Goal: Task Accomplishment & Management: Manage account settings

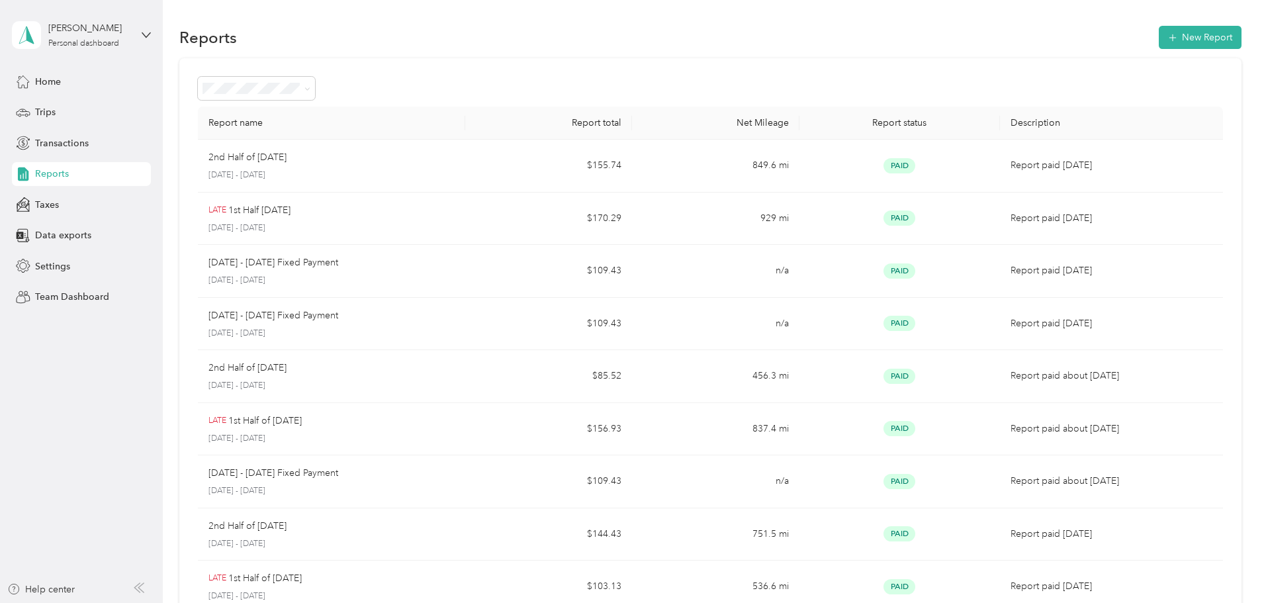
click at [91, 179] on div "Reports" at bounding box center [81, 174] width 139 height 24
click at [353, 114] on li "All Reports" at bounding box center [344, 112] width 117 height 23
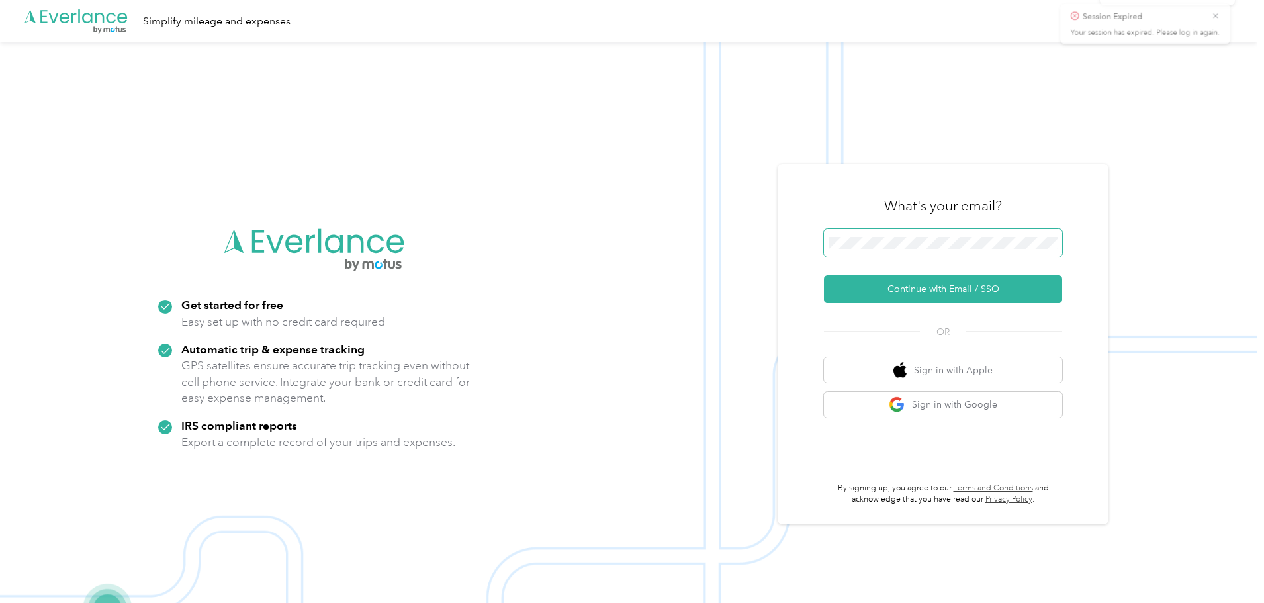
click at [894, 248] on span at bounding box center [943, 243] width 238 height 28
click at [860, 233] on span at bounding box center [943, 243] width 238 height 28
click at [908, 289] on button "Continue with Email / SSO" at bounding box center [943, 289] width 238 height 28
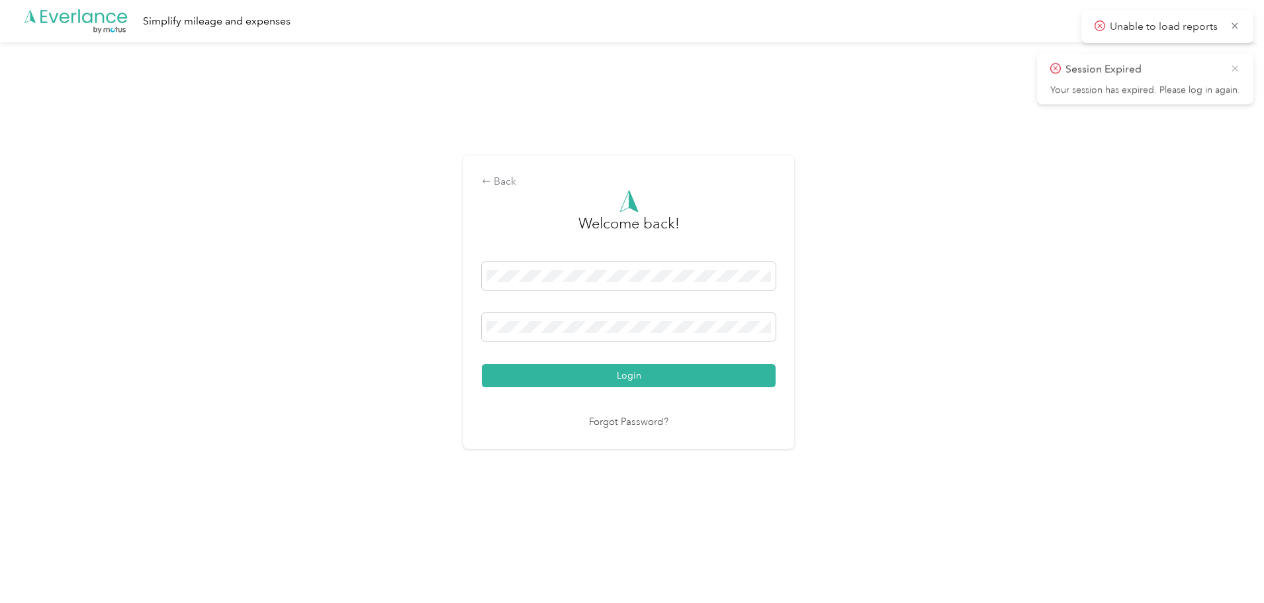
click at [1232, 68] on icon at bounding box center [1235, 68] width 11 height 12
click at [1239, 24] on icon at bounding box center [1235, 26] width 11 height 12
click at [664, 370] on button "Login" at bounding box center [629, 375] width 294 height 23
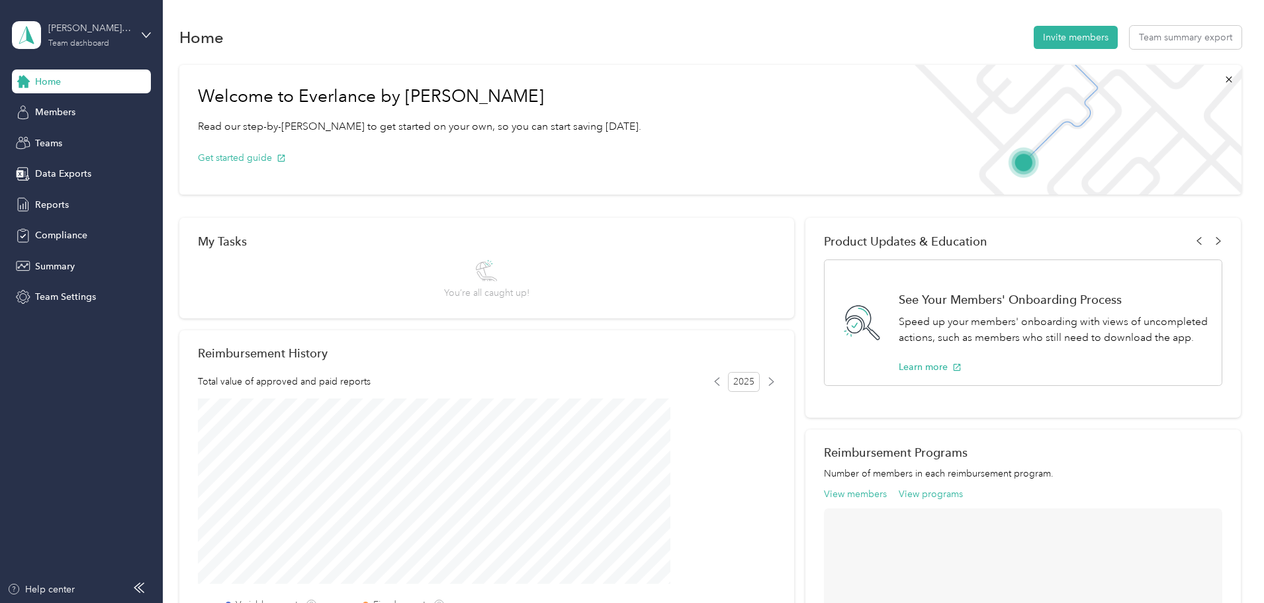
click at [71, 40] on div "Team dashboard" at bounding box center [78, 44] width 61 height 8
click at [76, 135] on div "Personal dashboard" at bounding box center [65, 139] width 83 height 14
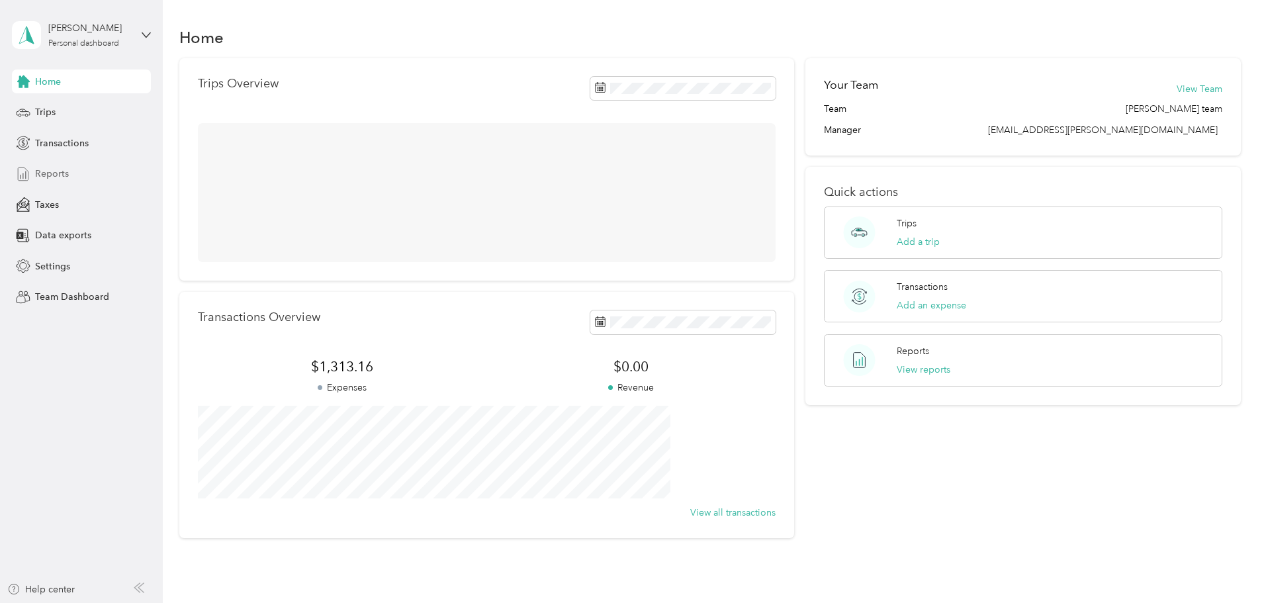
click at [60, 180] on span "Reports" at bounding box center [52, 174] width 34 height 14
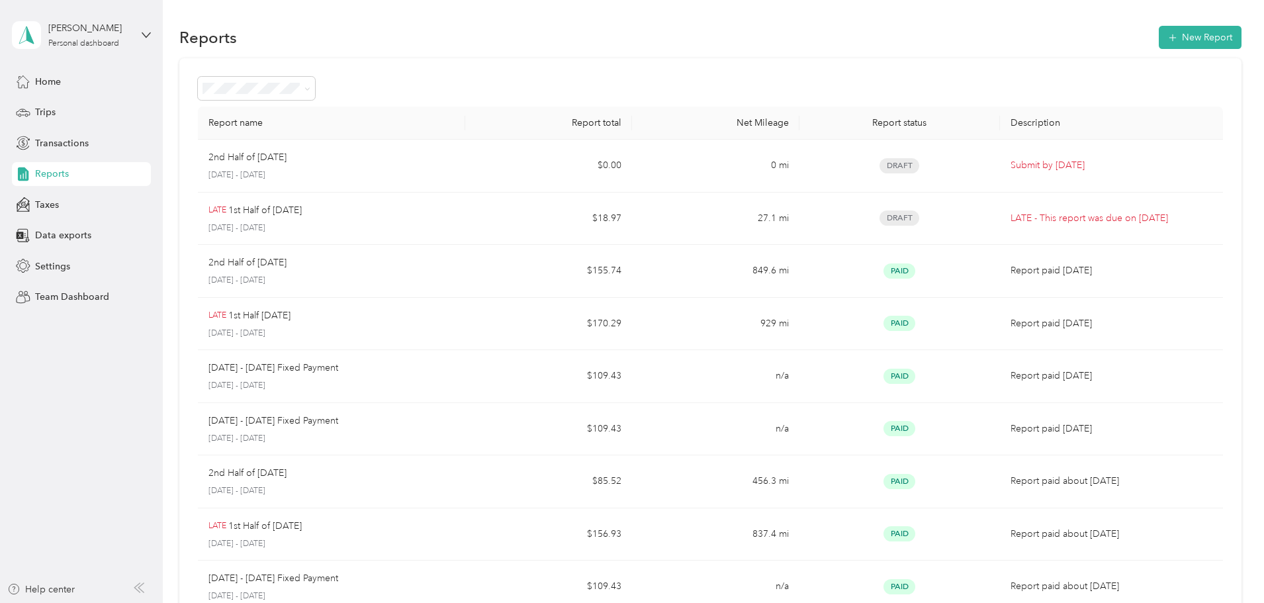
click at [565, 216] on td "$18.97" at bounding box center [548, 219] width 167 height 53
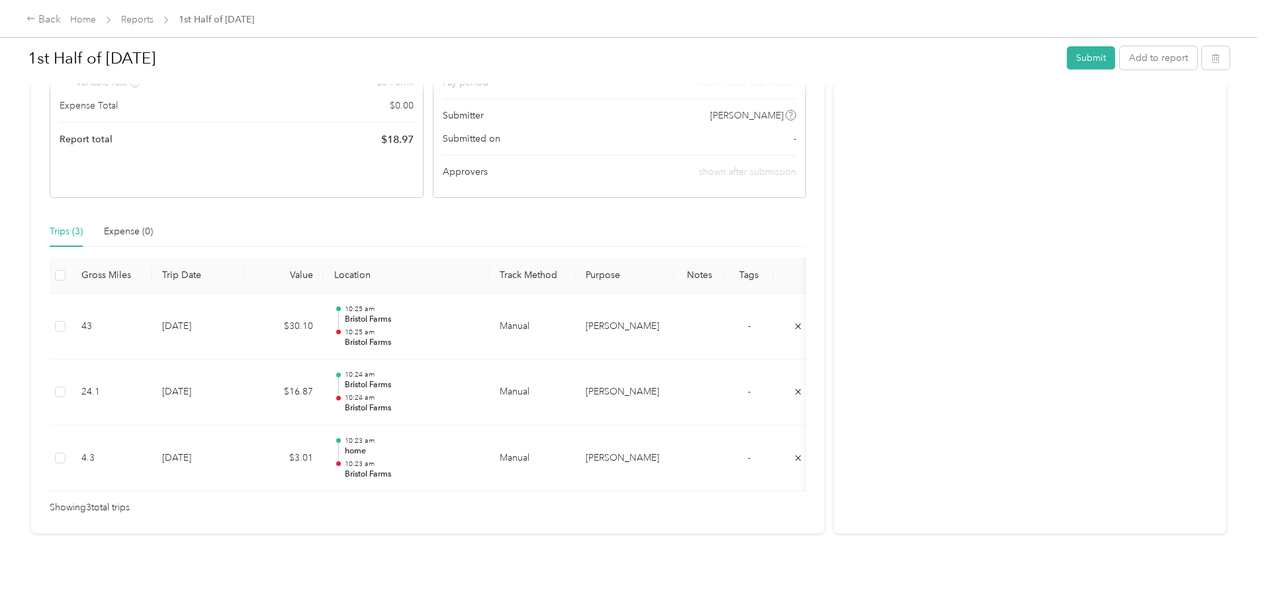
scroll to position [228, 0]
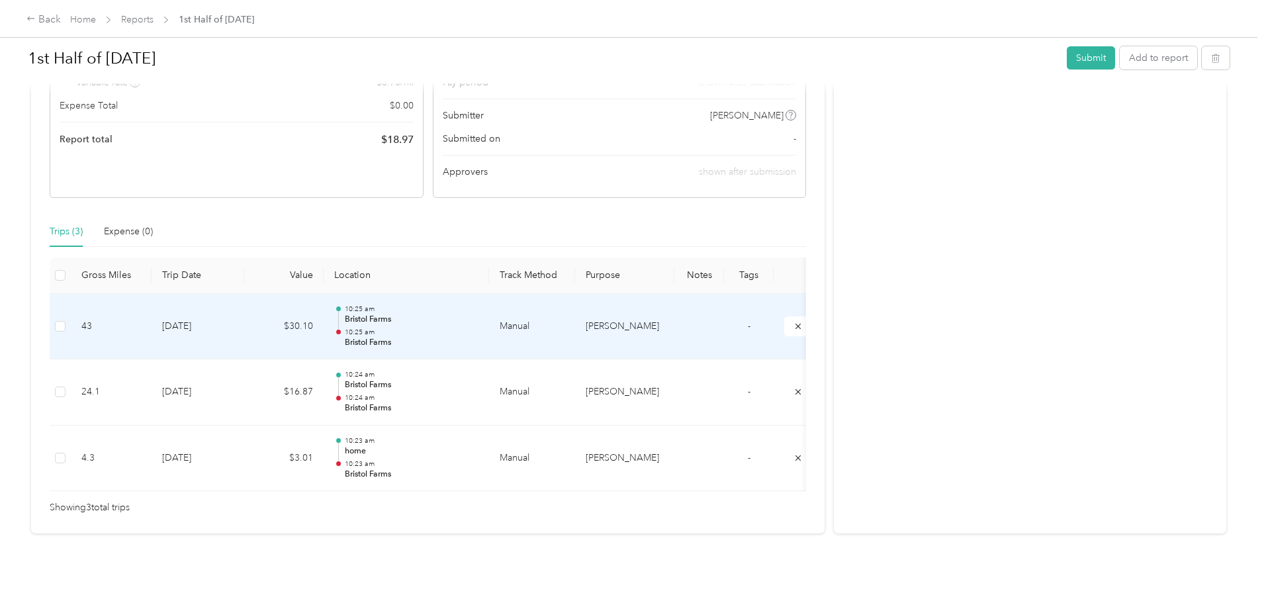
click at [478, 314] on p "Bristol Farms" at bounding box center [412, 320] width 134 height 12
